Goal: Task Accomplishment & Management: Manage account settings

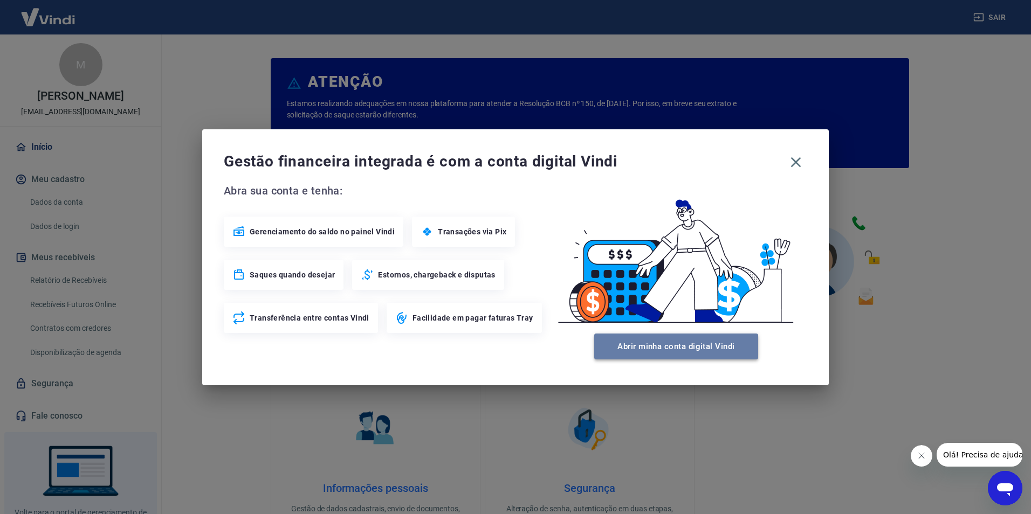
click at [684, 345] on button "Abrir minha conta digital Vindi" at bounding box center [676, 347] width 164 height 26
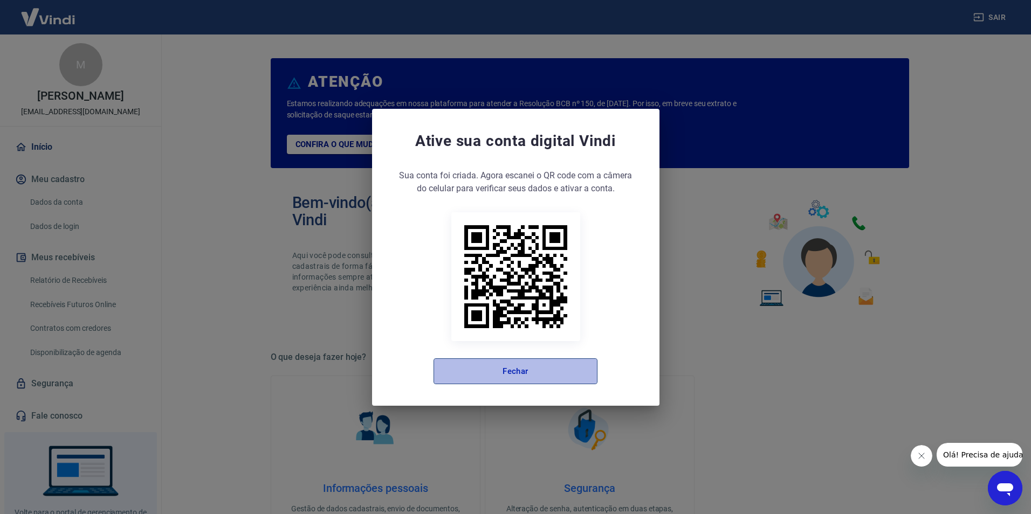
click at [514, 368] on button "Fechar" at bounding box center [515, 372] width 164 height 26
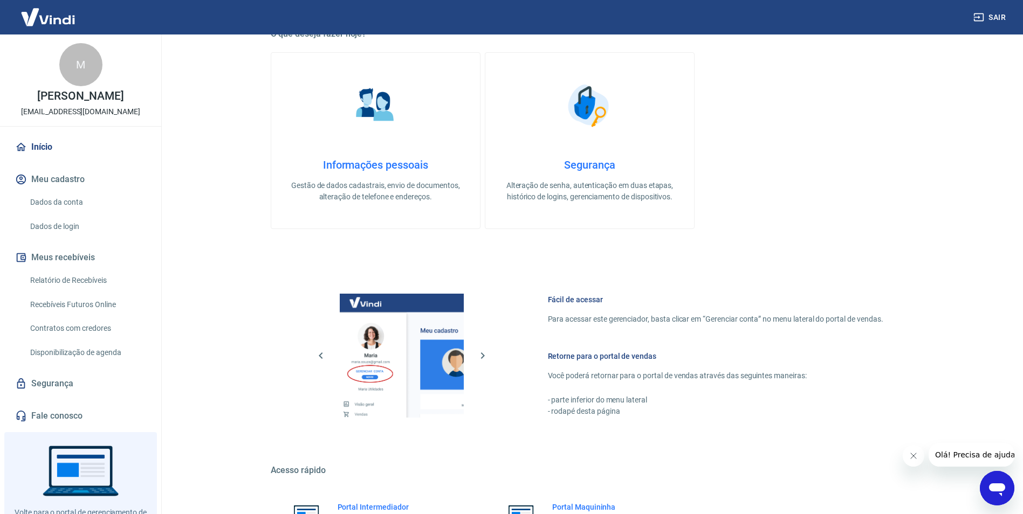
scroll to position [438, 0]
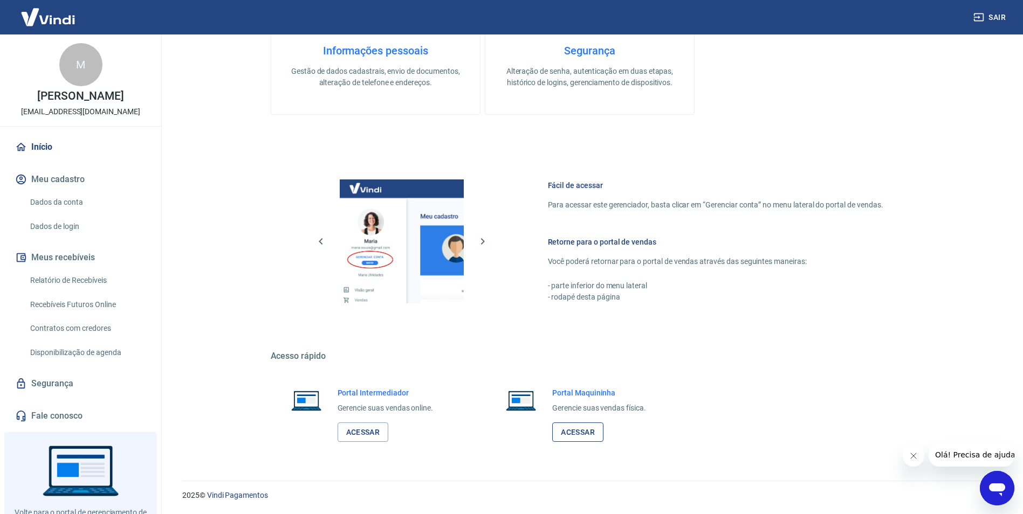
click at [586, 427] on link "Acessar" at bounding box center [577, 433] width 51 height 20
click at [365, 436] on link "Acessar" at bounding box center [363, 433] width 51 height 20
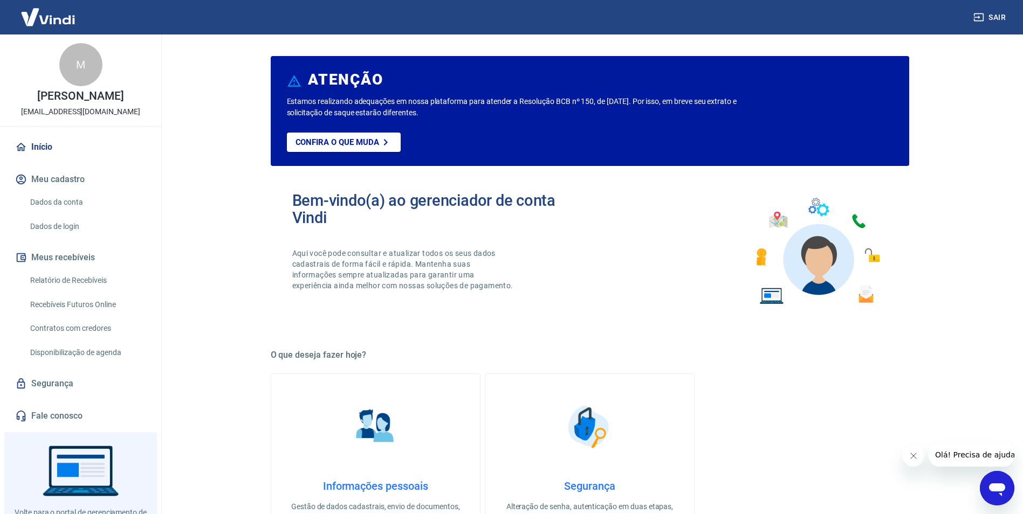
scroll to position [0, 0]
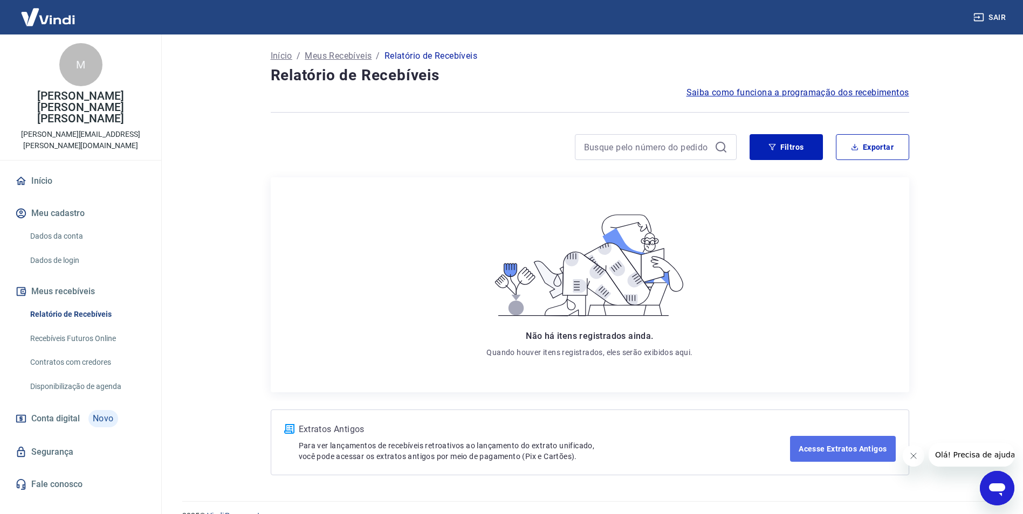
click at [866, 456] on link "Acesse Extratos Antigos" at bounding box center [842, 449] width 105 height 26
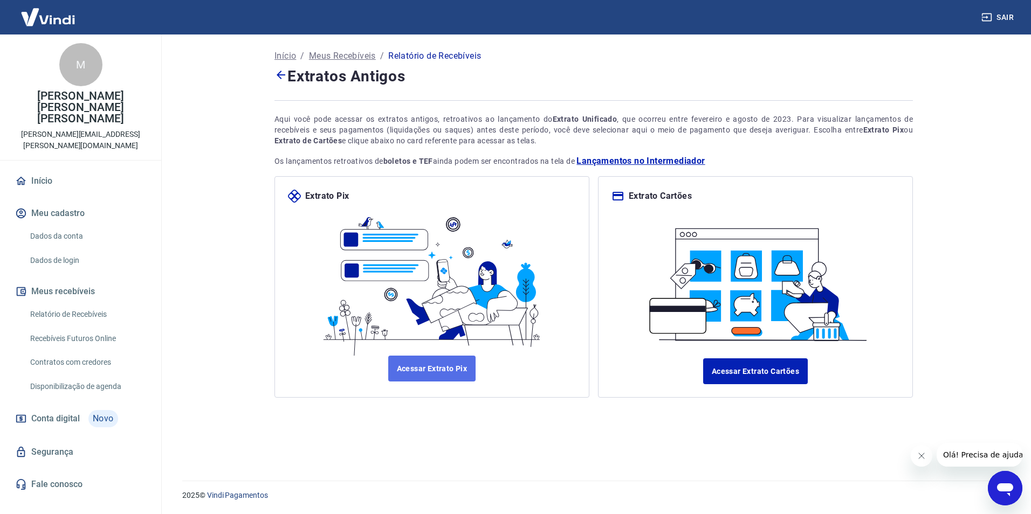
click at [436, 369] on link "Acessar Extrato Pix" at bounding box center [432, 369] width 88 height 26
click at [748, 362] on link "Acessar Extrato Cartões" at bounding box center [755, 372] width 105 height 26
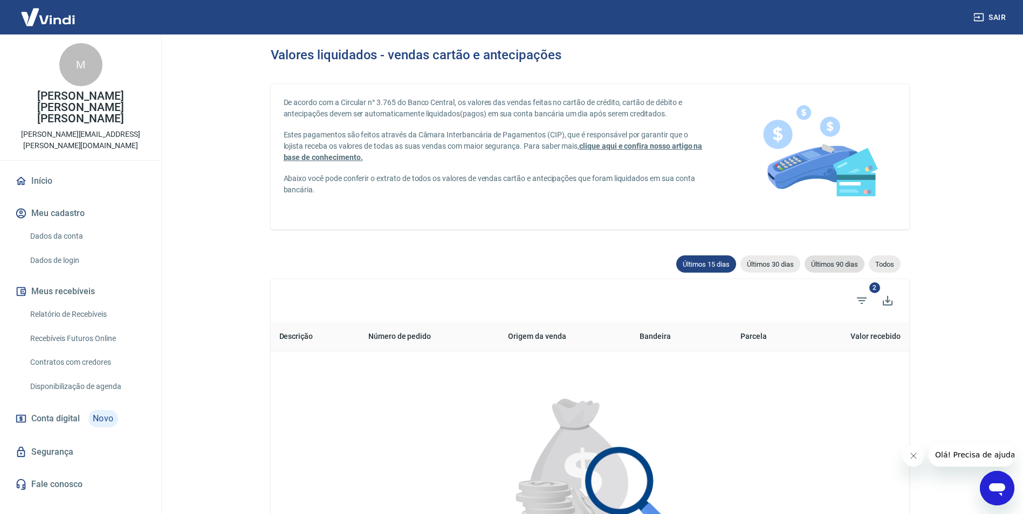
click at [854, 268] on span "Últimos 90 dias" at bounding box center [834, 264] width 60 height 8
type input "[DATE]"
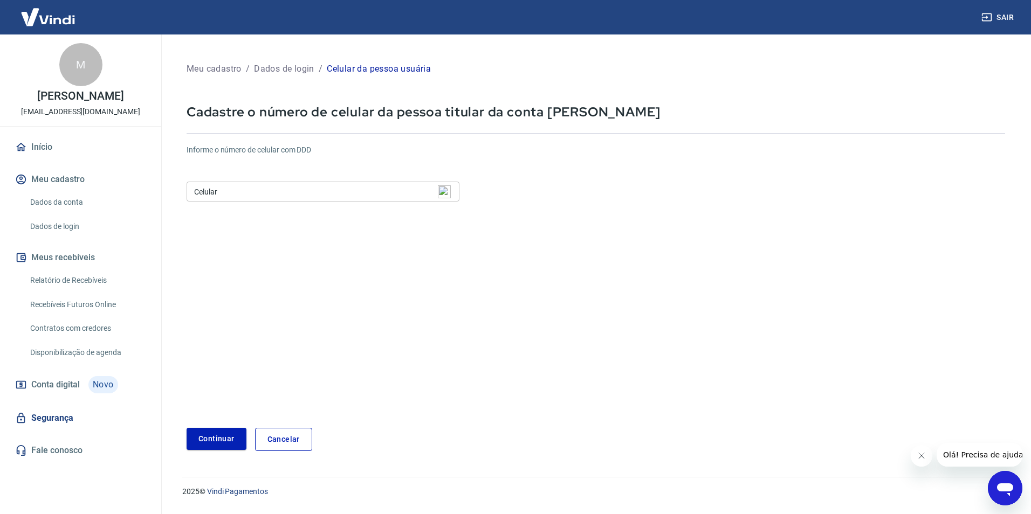
click at [313, 190] on input "Celular" at bounding box center [323, 192] width 273 height 20
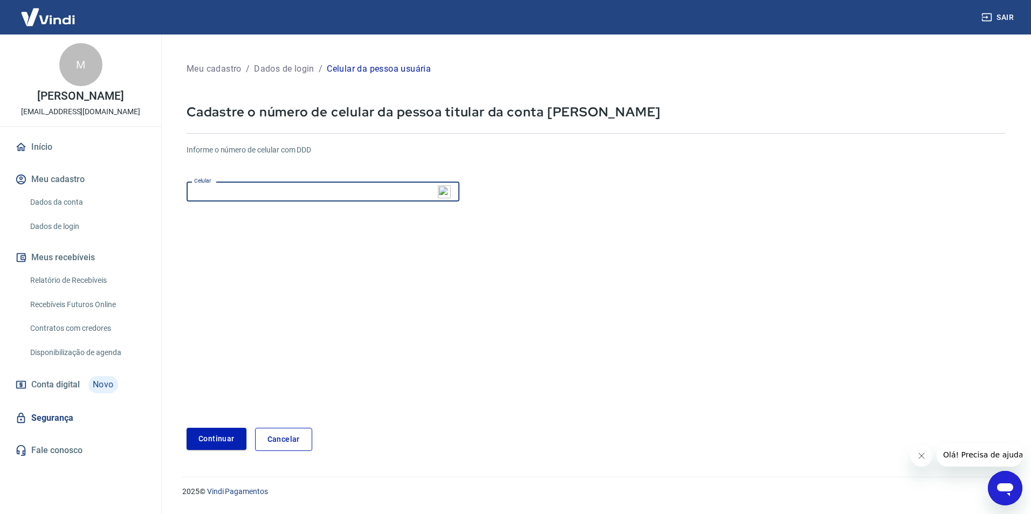
type input "[PHONE_NUMBER]"
click at [233, 442] on button "Continuar" at bounding box center [217, 439] width 60 height 22
